Goal: Find specific page/section: Find specific page/section

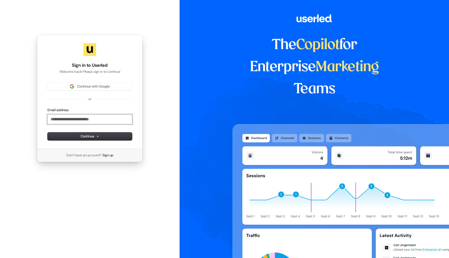
click at [85, 115] on input "Email address" at bounding box center [90, 119] width 85 height 9
click at [48, 108] on button "submit" at bounding box center [48, 108] width 0 height 0
type input "**********"
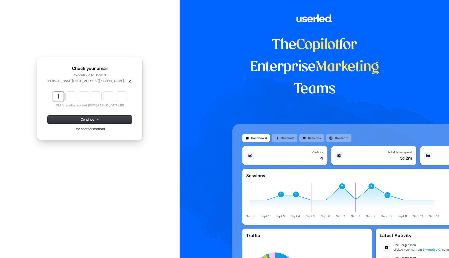
click at [59, 97] on input "Enter verification code" at bounding box center [95, 96] width 84 height 9
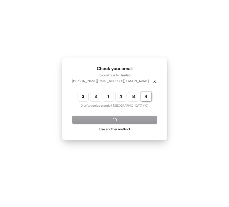
type input "******"
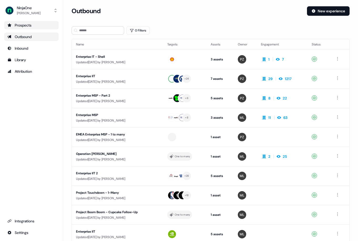
click at [22, 24] on div "Prospects" at bounding box center [31, 25] width 48 height 5
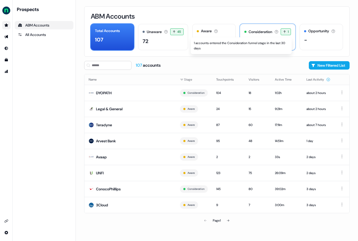
click at [288, 32] on span "1" at bounding box center [288, 31] width 1 height 5
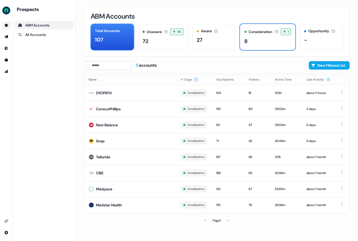
click at [109, 42] on div "107" at bounding box center [112, 40] width 35 height 8
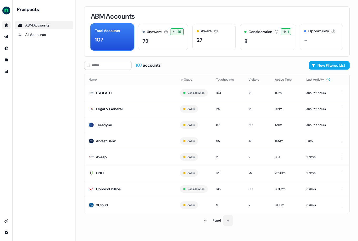
click at [229, 220] on icon at bounding box center [228, 221] width 2 height 2
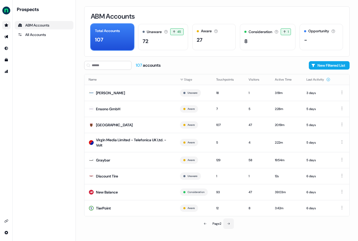
click at [229, 220] on button at bounding box center [228, 224] width 11 height 11
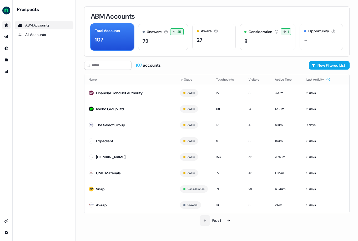
click at [204, 221] on icon at bounding box center [204, 220] width 3 height 3
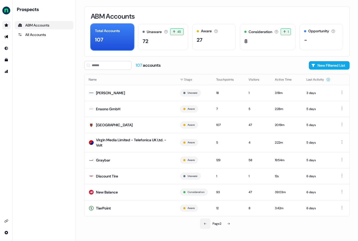
click at [204, 221] on button at bounding box center [205, 224] width 11 height 11
